Goal: Navigation & Orientation: Find specific page/section

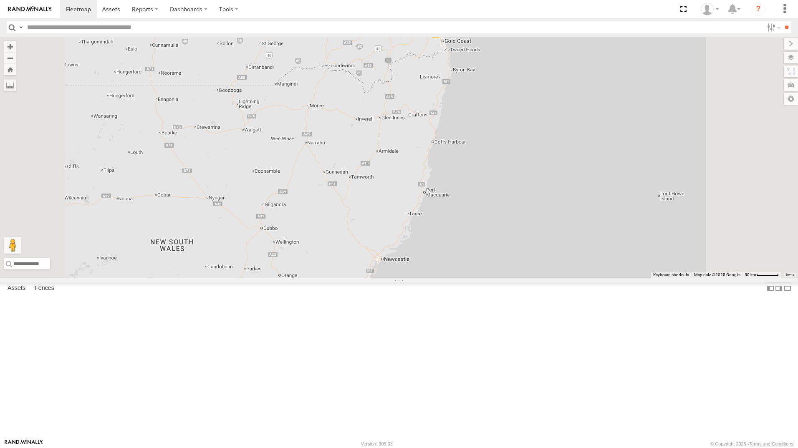
click at [0, 0] on div "All Assets" at bounding box center [0, 0] width 0 height 0
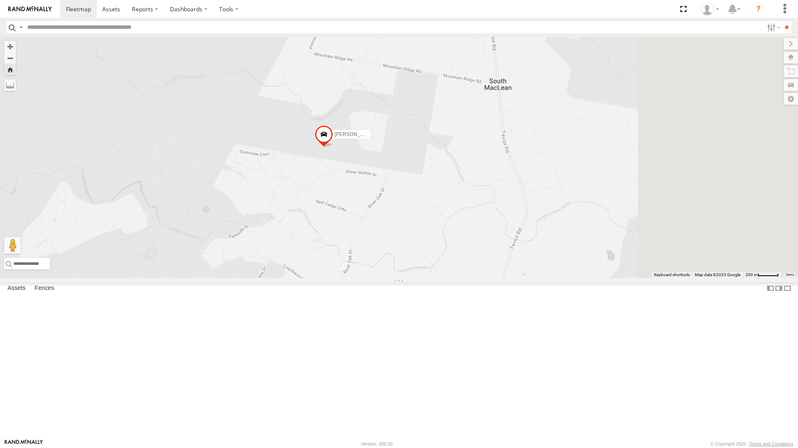
drag, startPoint x: 590, startPoint y: 190, endPoint x: 393, endPoint y: 226, distance: 200.4
click at [333, 148] on div "[PERSON_NAME] 366JK9 - Corolla Hatch" at bounding box center [324, 136] width 18 height 23
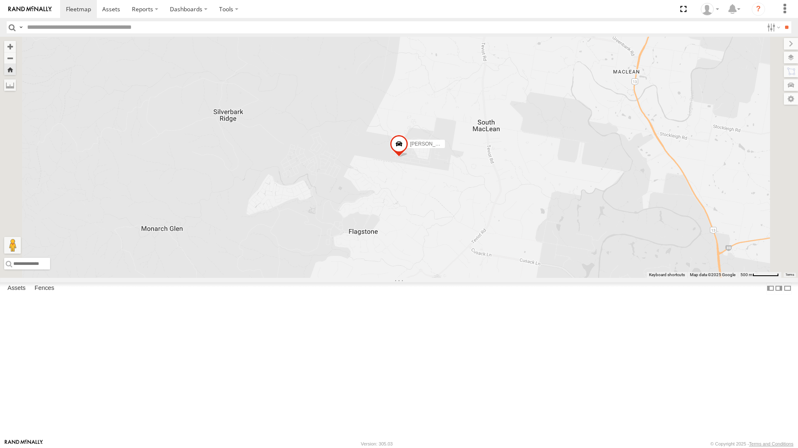
click at [0, 0] on div "Jack - 348FB3 All Assets" at bounding box center [0, 0] width 0 height 0
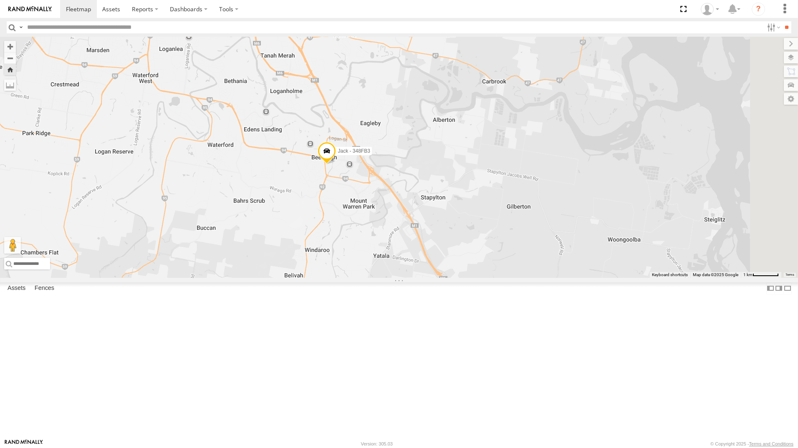
drag, startPoint x: 701, startPoint y: 223, endPoint x: 532, endPoint y: 225, distance: 168.7
click at [532, 225] on div "Jack - 348FB3" at bounding box center [399, 157] width 798 height 241
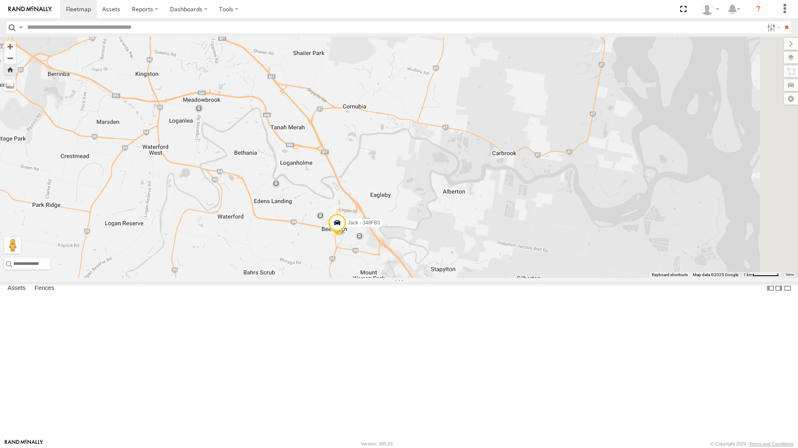
click at [425, 247] on div "Jack - 348FB3" at bounding box center [399, 157] width 798 height 241
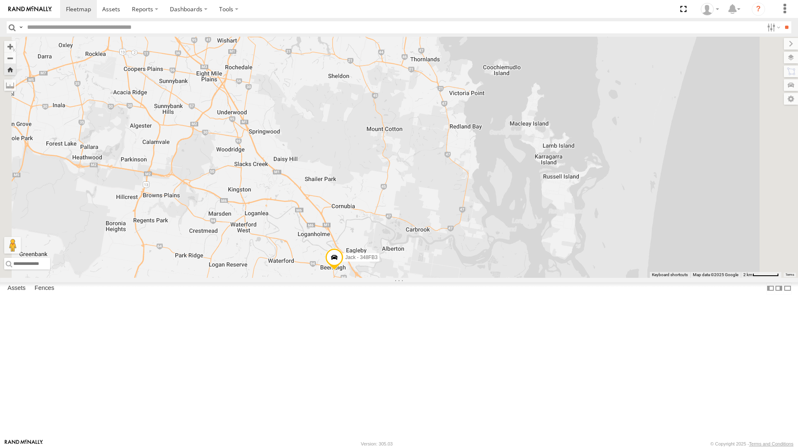
drag, startPoint x: 379, startPoint y: 175, endPoint x: 385, endPoint y: 246, distance: 71.6
click at [385, 246] on div "Jack - 348FB3" at bounding box center [399, 157] width 798 height 241
drag, startPoint x: 338, startPoint y: 245, endPoint x: 343, endPoint y: 268, distance: 24.0
click at [353, 278] on div "Jack - 348FB3" at bounding box center [399, 157] width 798 height 241
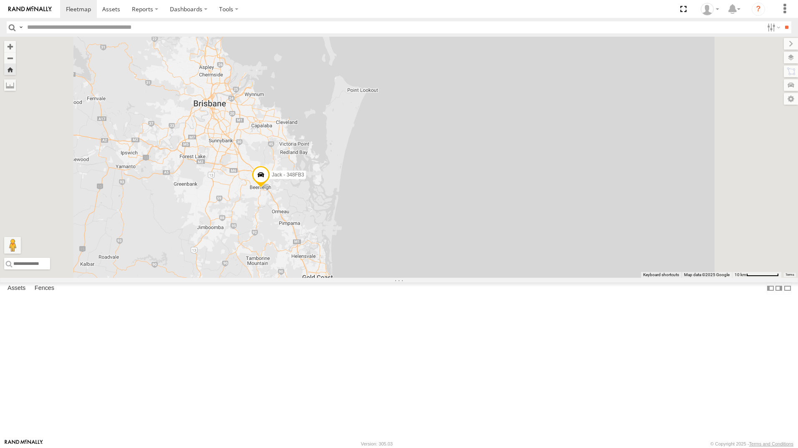
click at [553, 121] on div "Jack - 348FB3" at bounding box center [399, 157] width 798 height 241
click at [60, 23] on input "text" at bounding box center [394, 27] width 740 height 12
click at [73, 12] on span at bounding box center [78, 9] width 25 height 8
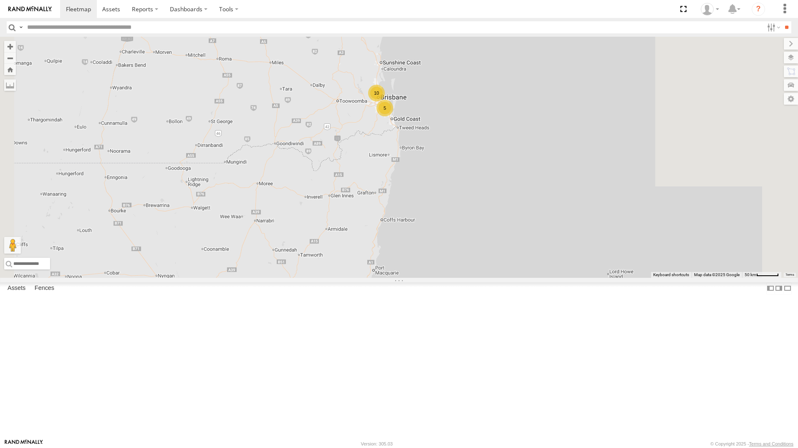
drag, startPoint x: 506, startPoint y: 221, endPoint x: 468, endPoint y: 271, distance: 62.3
click at [468, 271] on div "[PERSON_NAME] - 360NA6 [GEOGRAPHIC_DATA] 10 5" at bounding box center [399, 157] width 798 height 241
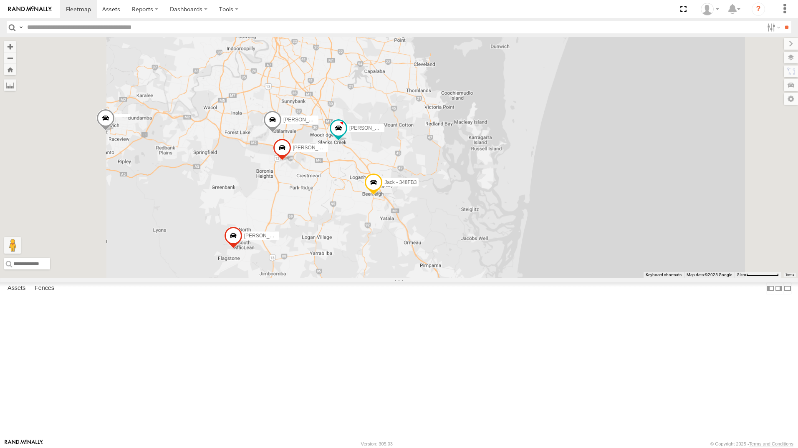
drag, startPoint x: 455, startPoint y: 132, endPoint x: 483, endPoint y: 194, distance: 68.2
click at [483, 194] on div "[PERSON_NAME] - 360NA6 [GEOGRAPHIC_DATA] [PERSON_NAME] - 347FB3 Jack - 348FB3 […" at bounding box center [399, 157] width 798 height 241
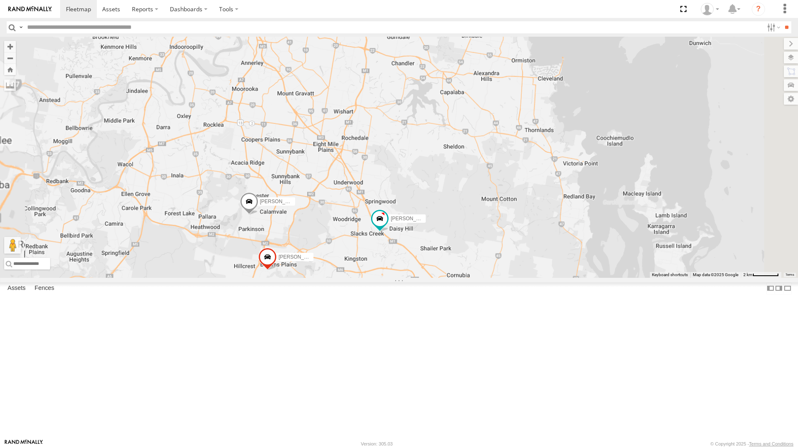
drag, startPoint x: 402, startPoint y: 137, endPoint x: 405, endPoint y: 154, distance: 16.5
click at [405, 154] on div "Marty - 360NA6 NSW Tom - 571IW2 Mitchell B - Corolla Hatch Alex - 347FB3 Jack -…" at bounding box center [399, 157] width 798 height 241
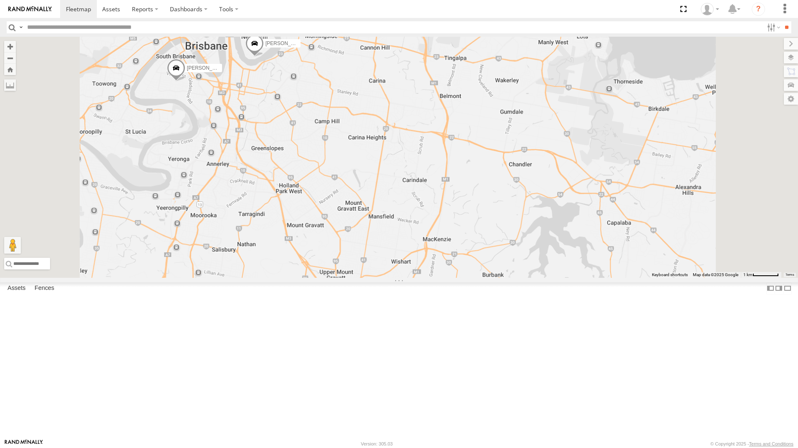
drag, startPoint x: 407, startPoint y: 105, endPoint x: 422, endPoint y: 190, distance: 86.0
click at [422, 190] on div "Marty - 360NA6 NSW Tom - 571IW2 Mitchell B - Corolla Hatch Alex - 347FB3 Jack -…" at bounding box center [399, 157] width 798 height 241
